Goal: Transaction & Acquisition: Purchase product/service

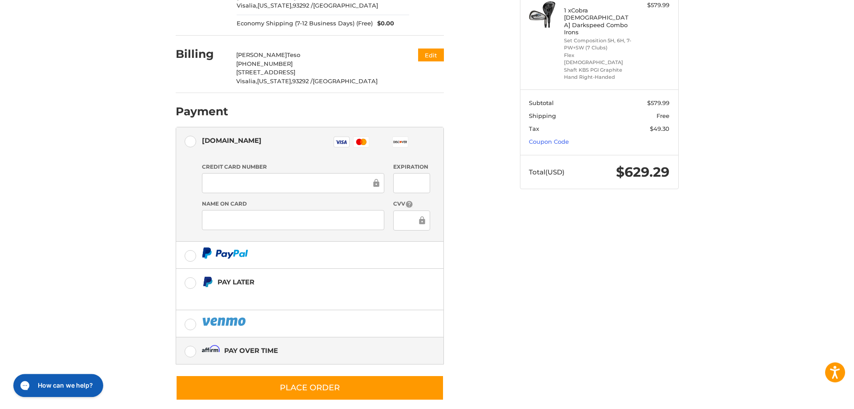
scroll to position [157, 0]
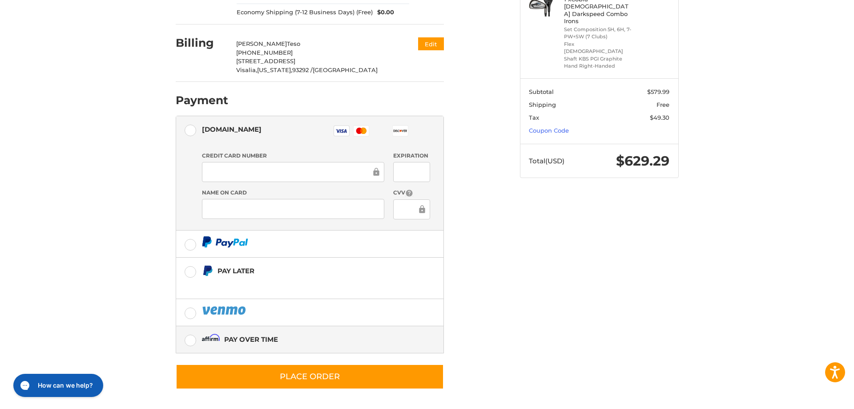
click at [214, 337] on img at bounding box center [211, 339] width 18 height 11
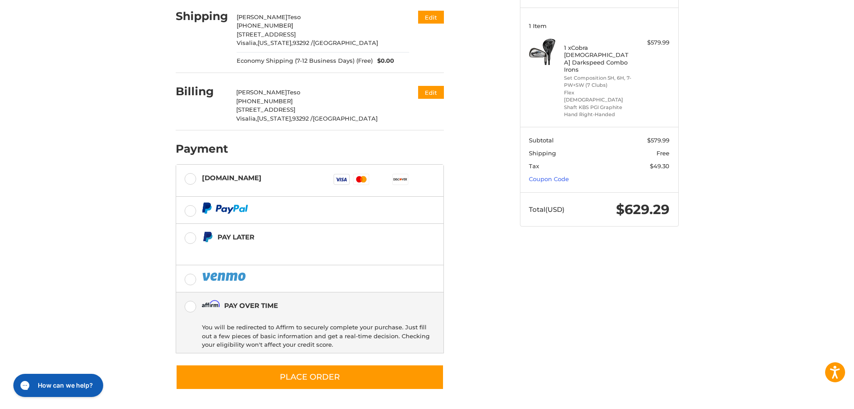
scroll to position [108, 0]
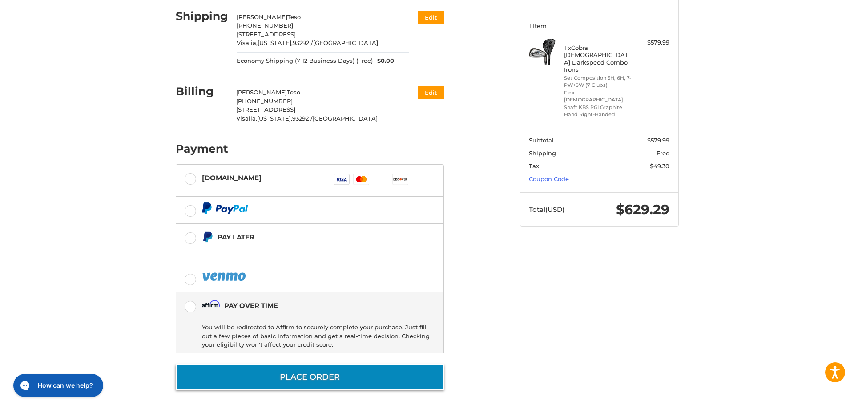
click at [334, 371] on button "Place Order" at bounding box center [310, 376] width 268 height 25
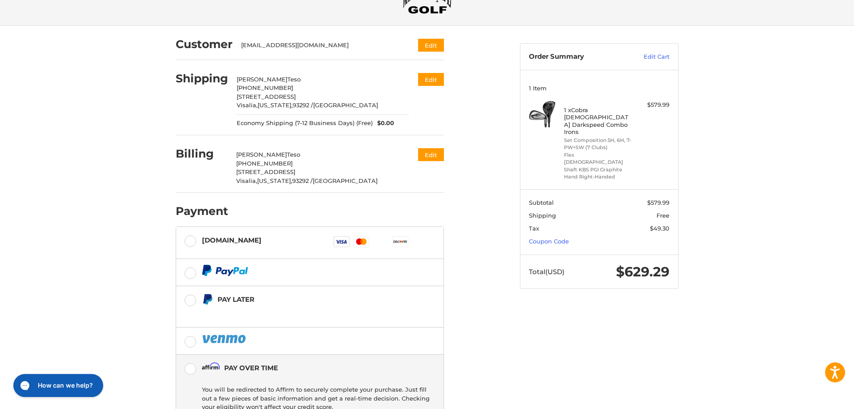
scroll to position [0, 0]
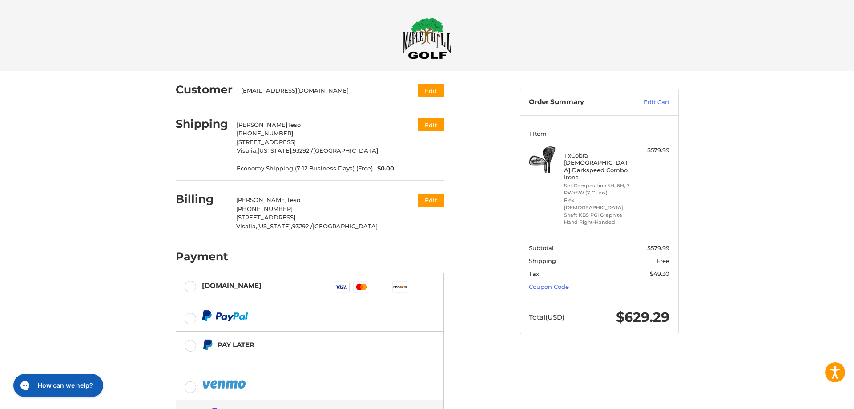
click at [374, 170] on span "$0.00" at bounding box center [383, 168] width 21 height 9
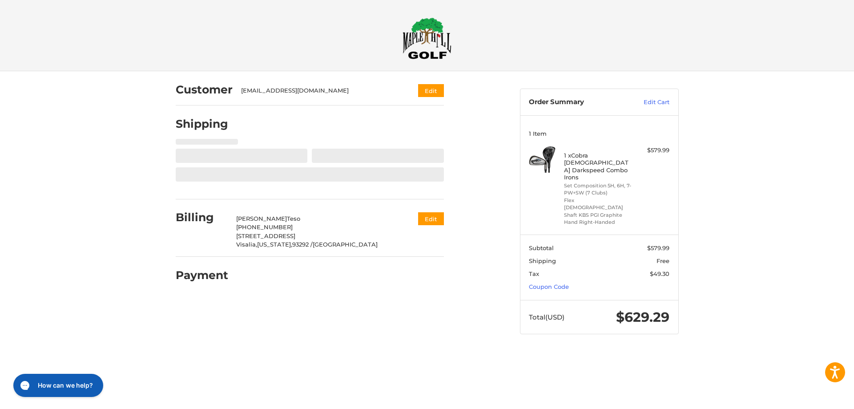
select select "**"
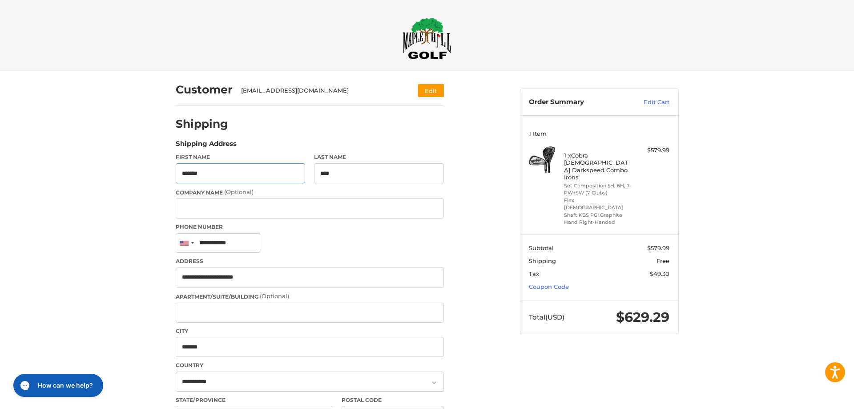
type input "**********"
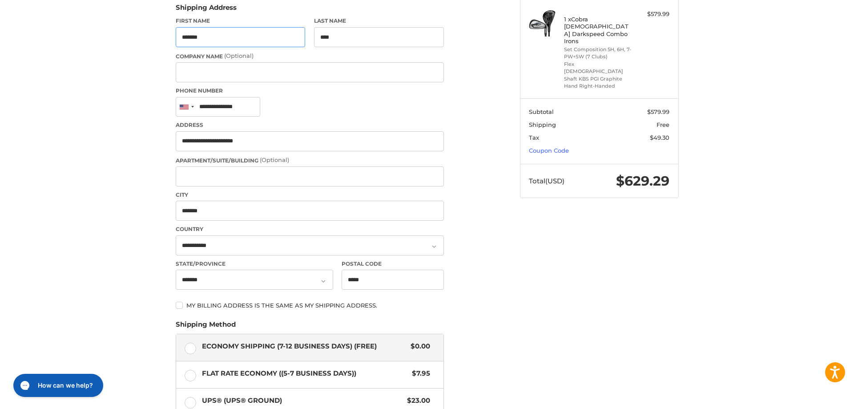
scroll to position [272, 0]
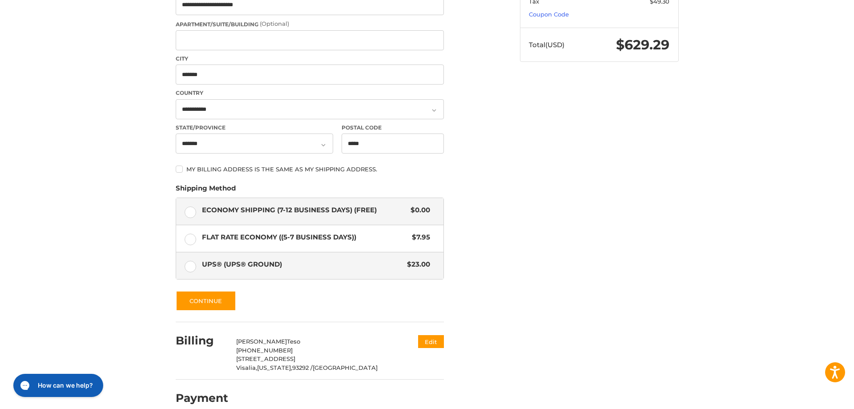
click at [262, 271] on div "UPS® (UPS® Ground) $23.00" at bounding box center [316, 264] width 228 height 12
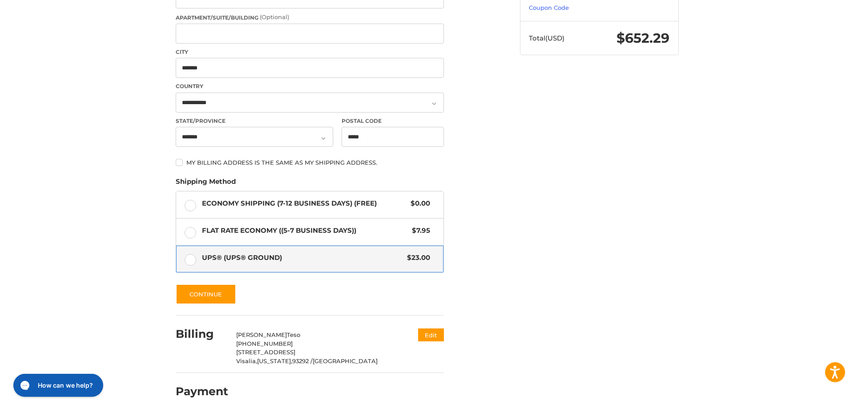
scroll to position [286, 0]
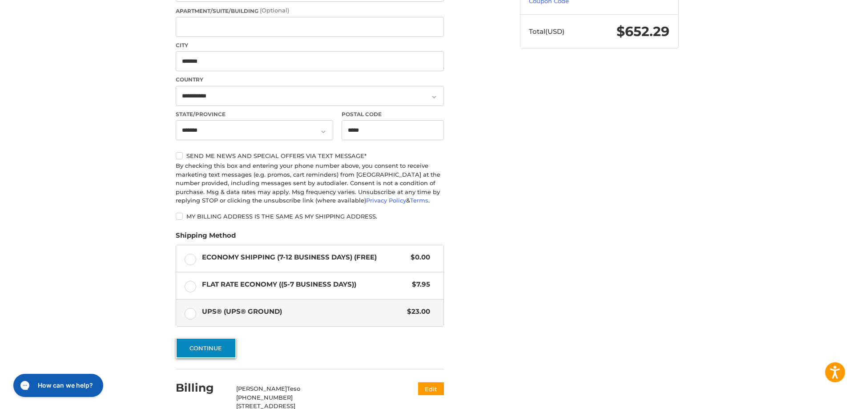
click at [201, 353] on button "Continue" at bounding box center [206, 348] width 61 height 20
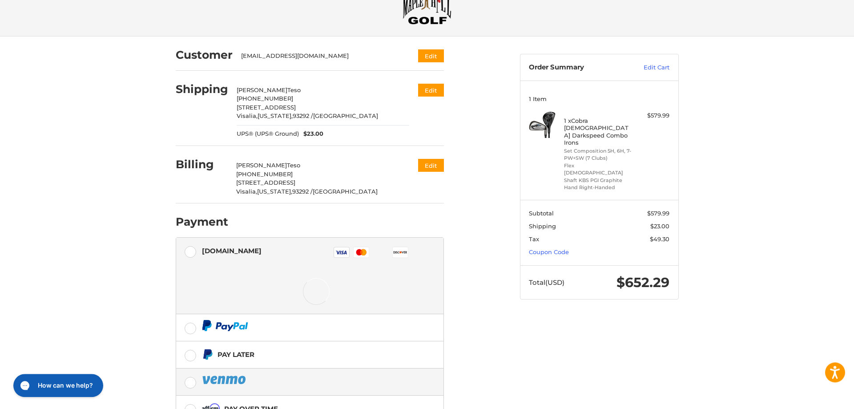
scroll to position [91, 0]
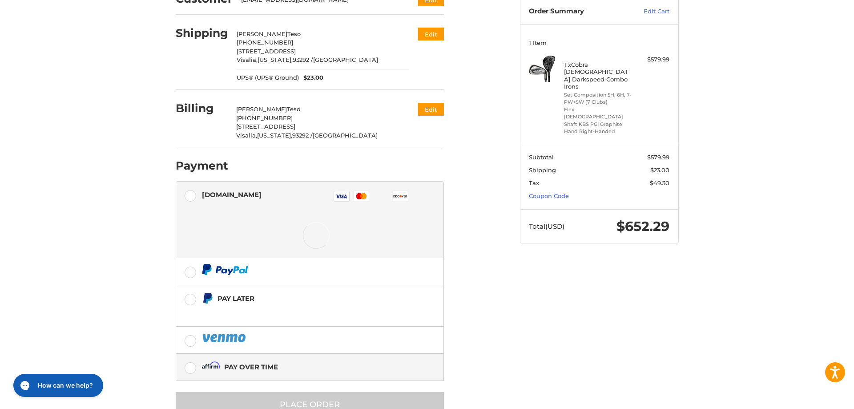
click at [331, 364] on div "Pay over time" at bounding box center [316, 367] width 228 height 15
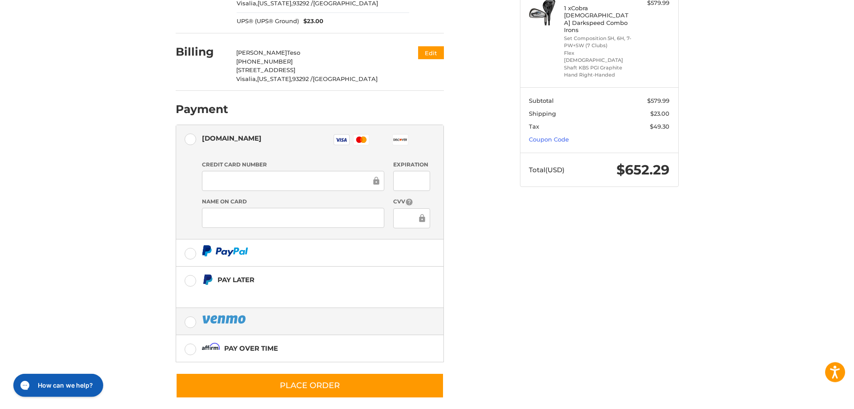
scroll to position [157, 0]
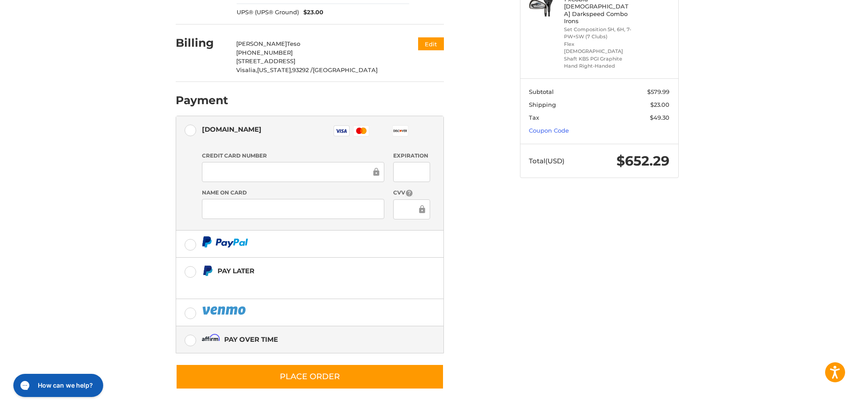
click at [255, 343] on div "Pay over time" at bounding box center [251, 339] width 54 height 15
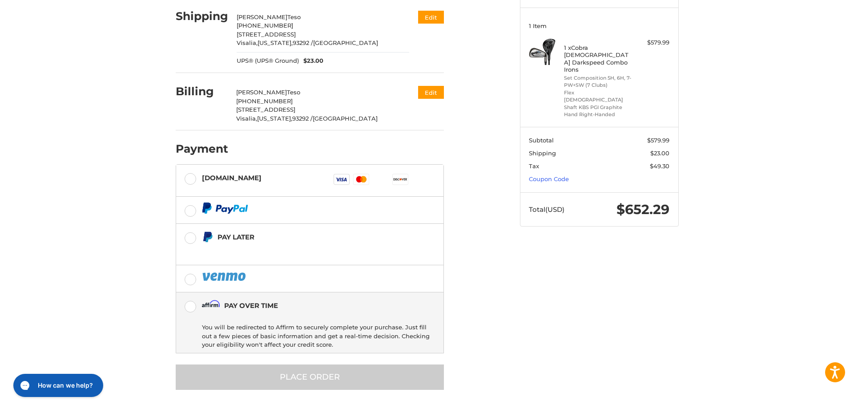
scroll to position [108, 0]
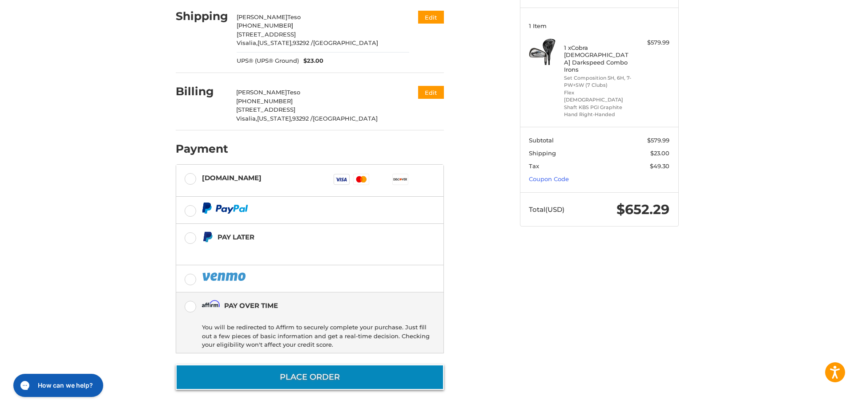
click at [344, 373] on button "Place Order" at bounding box center [310, 376] width 268 height 25
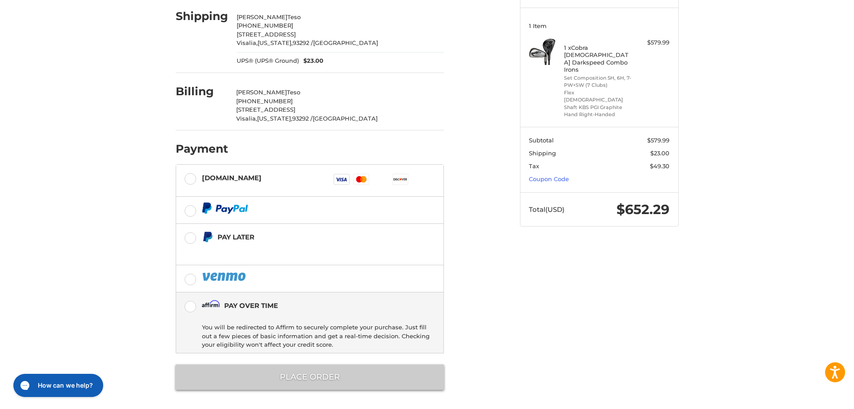
scroll to position [0, 0]
